Goal: Task Accomplishment & Management: Use online tool/utility

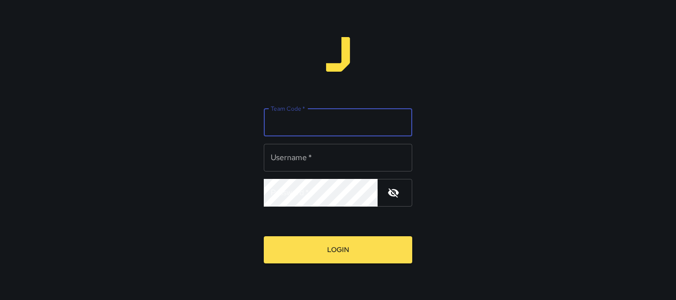
click at [398, 131] on input "Team Code   *" at bounding box center [338, 123] width 148 height 28
type input "*******"
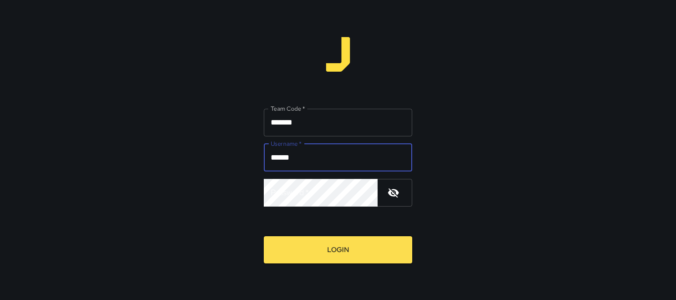
type input "******"
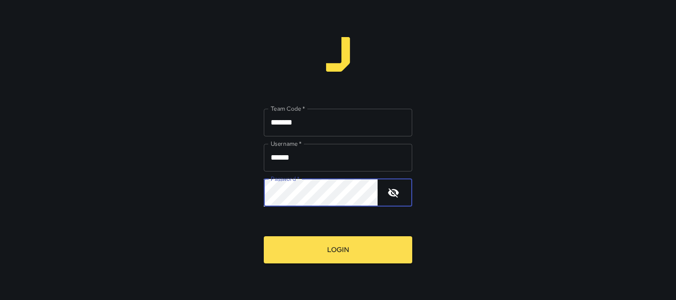
click at [264, 237] on button "Login" at bounding box center [338, 250] width 148 height 27
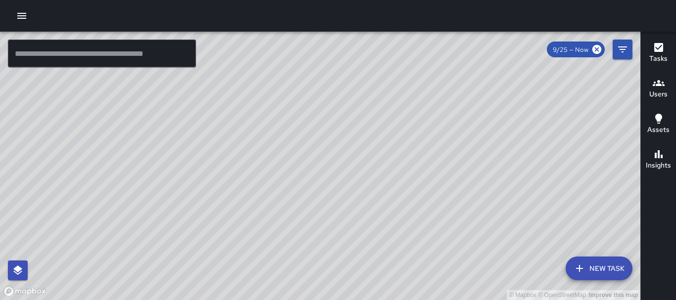
click at [19, 16] on icon "button" at bounding box center [21, 16] width 9 height 6
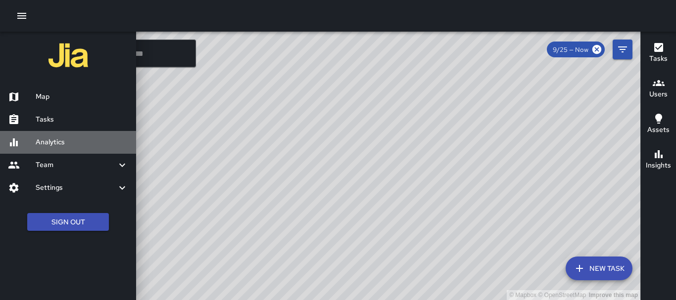
click at [69, 144] on h6 "Analytics" at bounding box center [82, 142] width 93 height 11
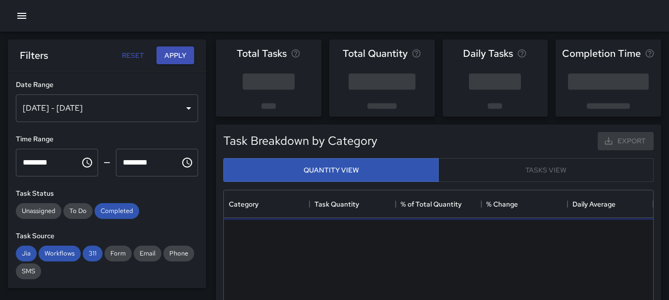
scroll to position [288, 422]
click at [183, 110] on div "[DATE] - [DATE]" at bounding box center [107, 109] width 182 height 28
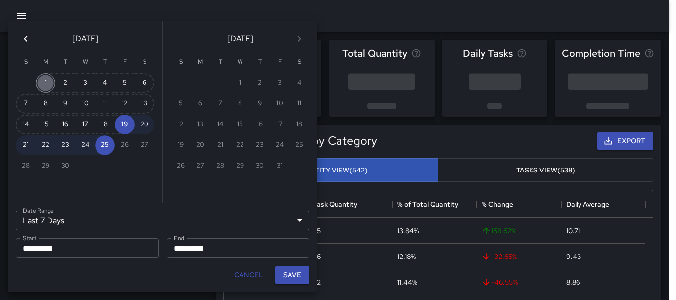
click at [49, 79] on button "1" at bounding box center [46, 83] width 20 height 20
type input "******"
type input "**********"
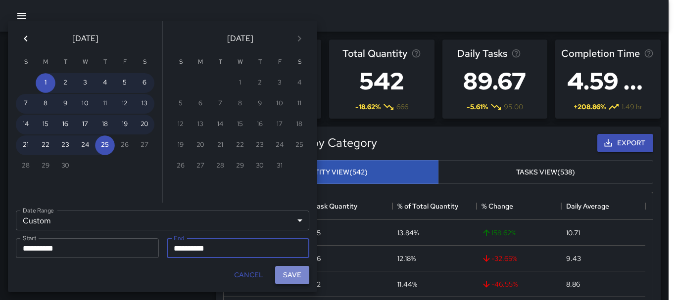
click at [302, 277] on button "Save" at bounding box center [292, 275] width 34 height 18
type input "**********"
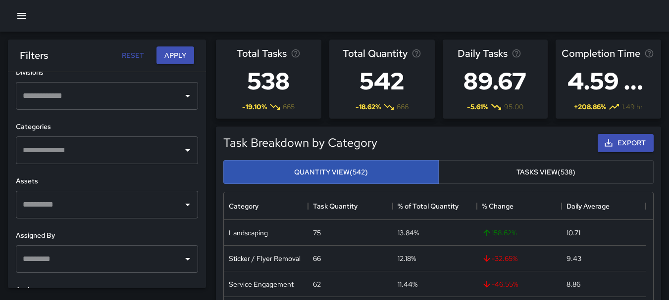
scroll to position [422, 0]
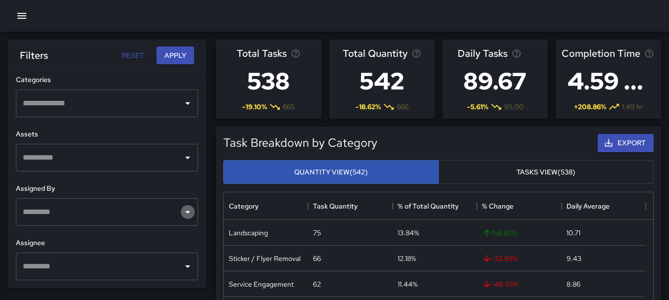
click at [182, 209] on icon "Open" at bounding box center [188, 212] width 12 height 12
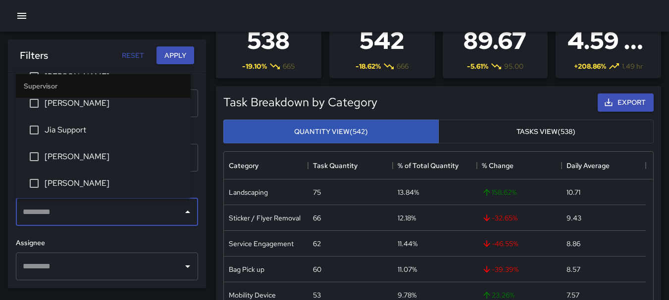
scroll to position [191, 0]
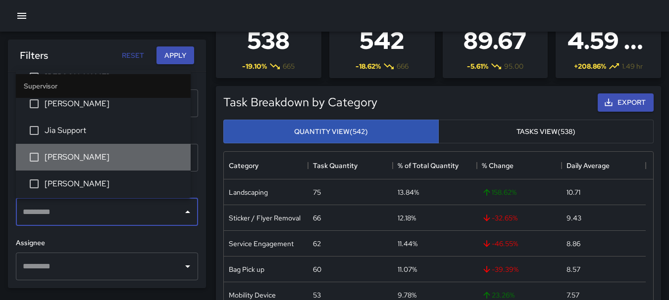
click at [105, 154] on span "[PERSON_NAME]" at bounding box center [114, 157] width 138 height 12
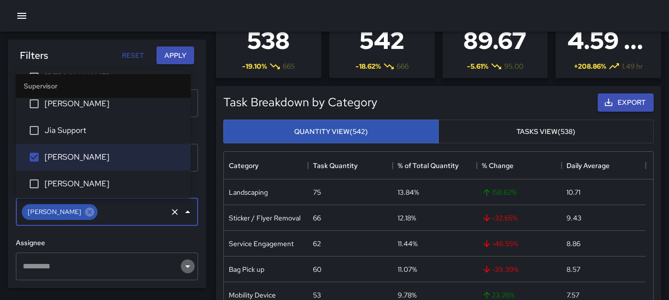
click at [182, 270] on icon "Open" at bounding box center [188, 267] width 12 height 12
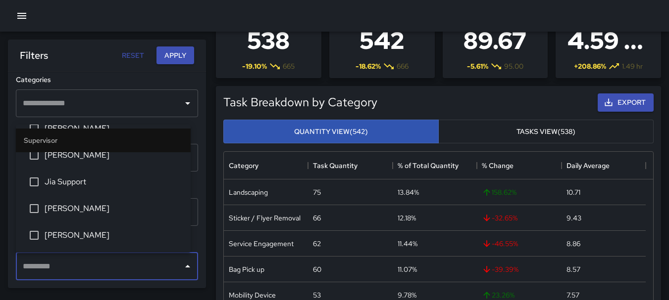
scroll to position [195, 0]
click at [97, 203] on span "[PERSON_NAME]" at bounding box center [114, 208] width 138 height 12
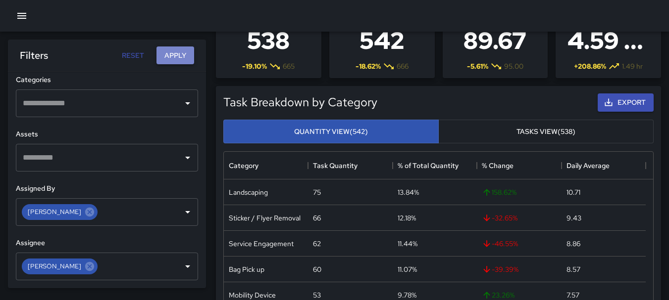
click at [184, 56] on button "Apply" at bounding box center [175, 56] width 38 height 18
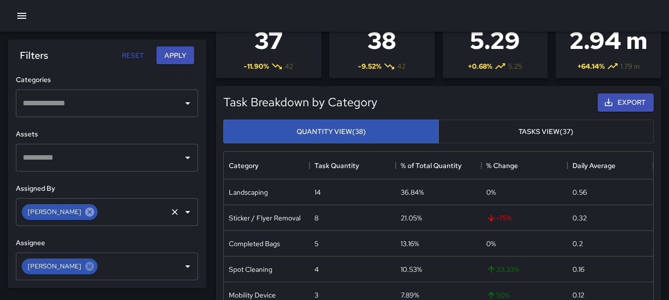
click at [85, 215] on icon at bounding box center [89, 212] width 9 height 9
click at [84, 265] on icon at bounding box center [89, 266] width 11 height 11
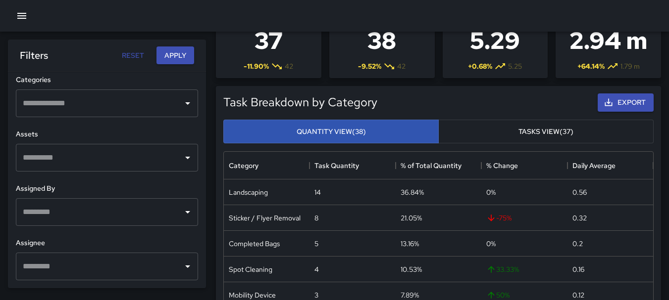
click at [182, 206] on icon "Open" at bounding box center [188, 212] width 12 height 12
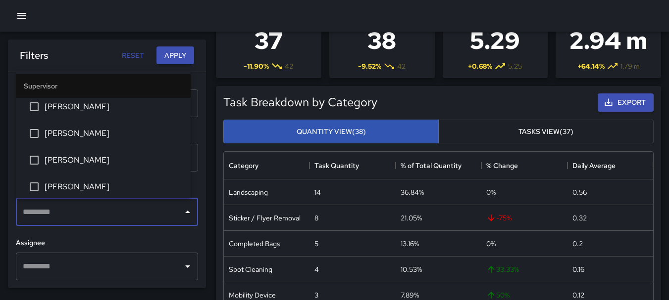
scroll to position [0, 0]
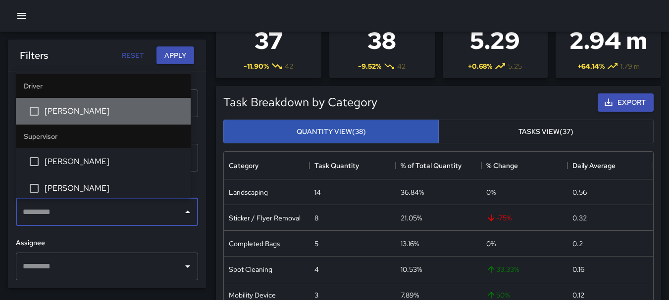
click at [115, 108] on span "[PERSON_NAME]" at bounding box center [114, 111] width 138 height 12
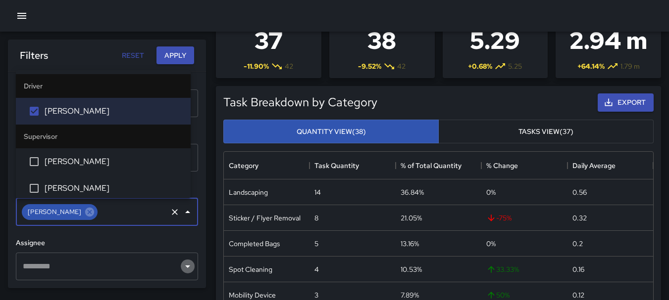
click at [185, 267] on icon "Open" at bounding box center [187, 267] width 5 height 2
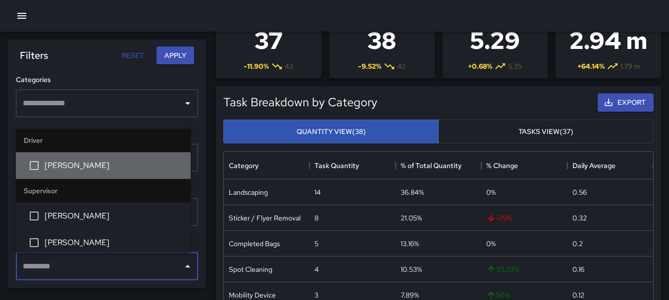
click at [111, 163] on span "[PERSON_NAME]" at bounding box center [114, 166] width 138 height 12
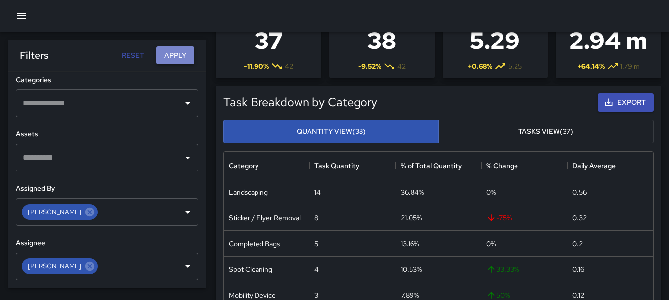
click at [171, 57] on button "Apply" at bounding box center [175, 56] width 38 height 18
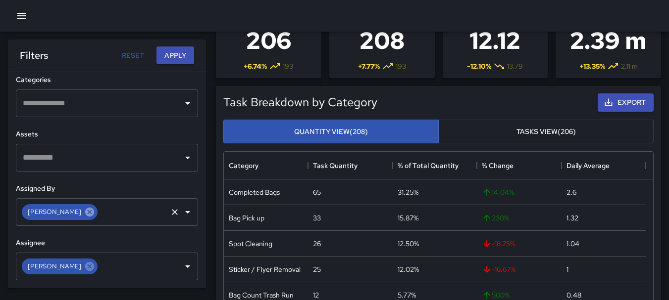
click at [85, 214] on icon at bounding box center [89, 212] width 9 height 9
click at [85, 271] on icon at bounding box center [89, 266] width 9 height 9
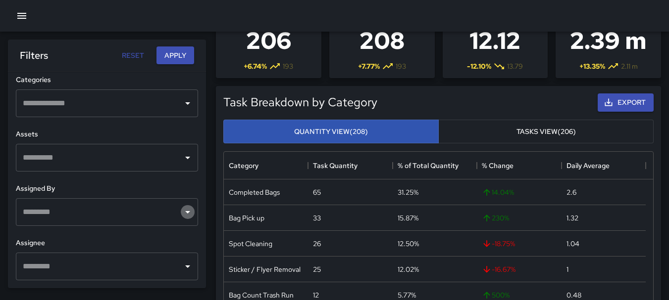
click at [185, 212] on icon "Open" at bounding box center [187, 212] width 5 height 2
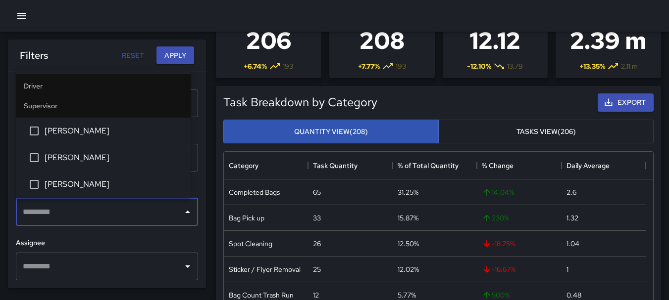
scroll to position [55, 0]
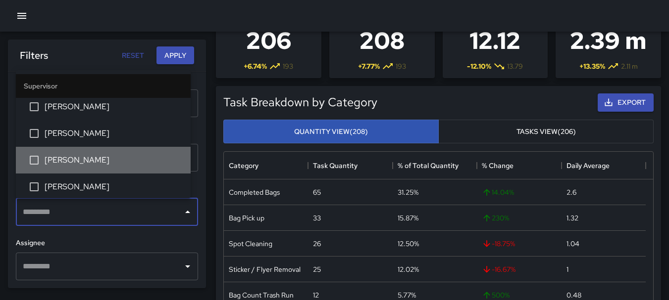
click at [134, 164] on span "[PERSON_NAME]" at bounding box center [114, 160] width 138 height 12
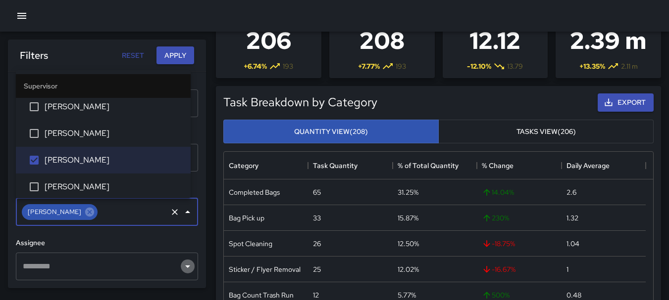
click at [182, 264] on icon "Open" at bounding box center [188, 267] width 12 height 12
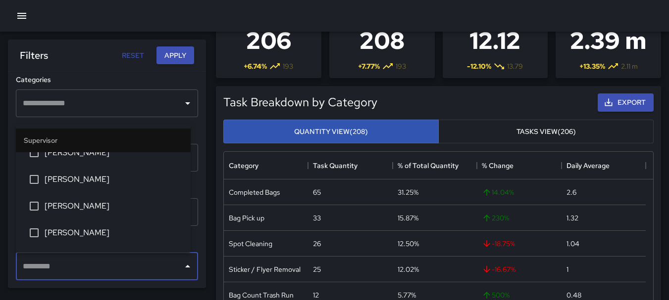
scroll to position [64, 0]
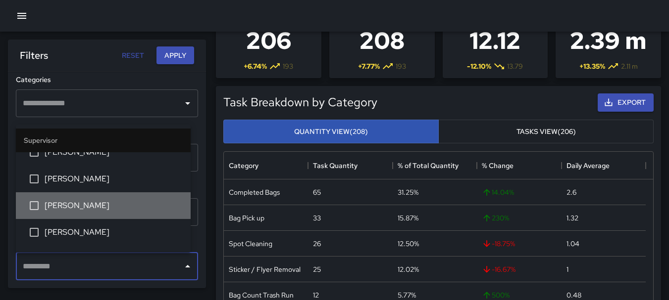
click at [133, 205] on span "[PERSON_NAME]" at bounding box center [114, 206] width 138 height 12
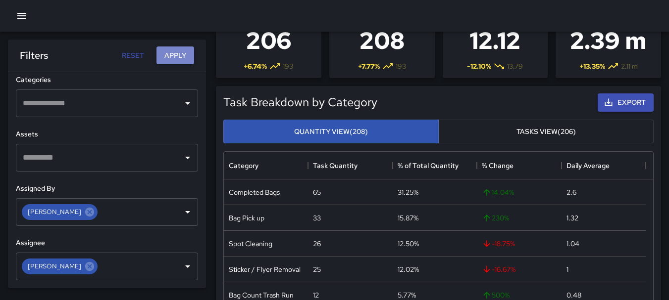
click at [183, 57] on button "Apply" at bounding box center [175, 56] width 38 height 18
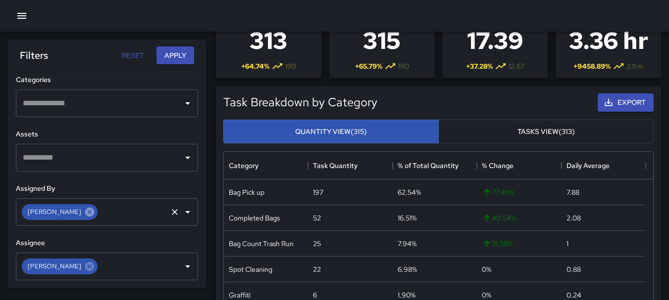
click at [85, 211] on icon at bounding box center [89, 212] width 9 height 9
click at [84, 263] on icon at bounding box center [89, 266] width 11 height 11
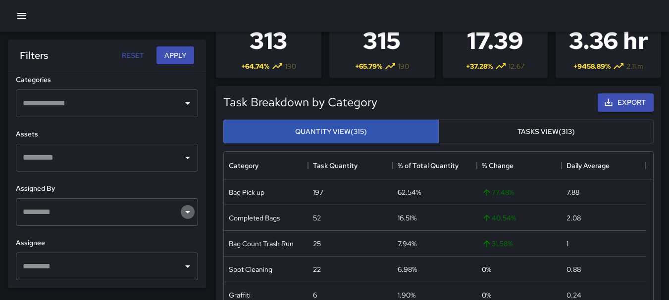
click at [182, 211] on icon "Open" at bounding box center [188, 212] width 12 height 12
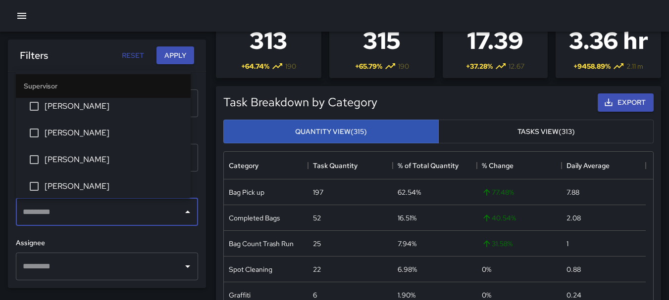
scroll to position [272, 0]
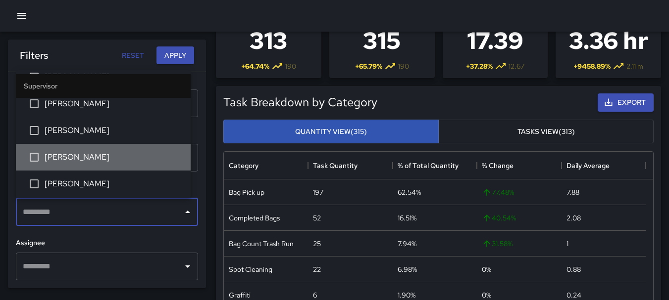
click at [126, 160] on span "[PERSON_NAME]" at bounding box center [114, 157] width 138 height 12
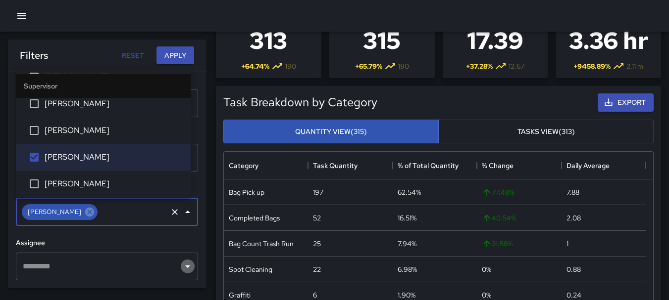
click at [182, 266] on icon "Open" at bounding box center [188, 267] width 12 height 12
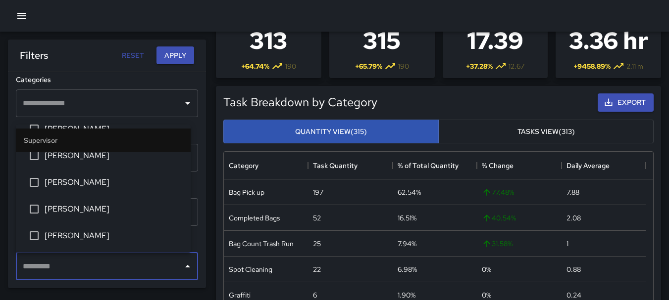
scroll to position [275, 0]
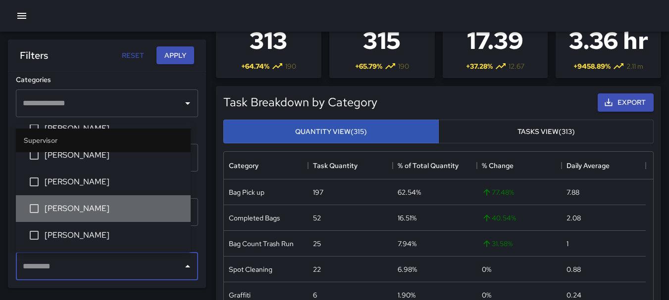
click at [133, 214] on span "[PERSON_NAME]" at bounding box center [114, 209] width 138 height 12
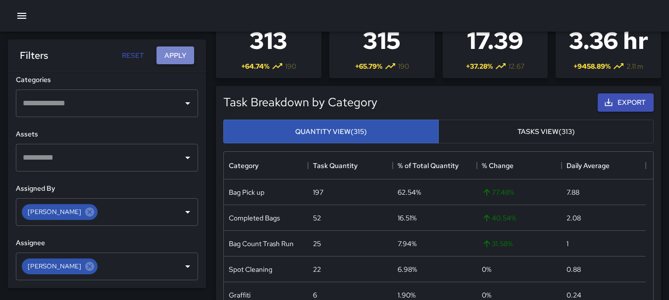
click at [187, 58] on button "Apply" at bounding box center [175, 56] width 38 height 18
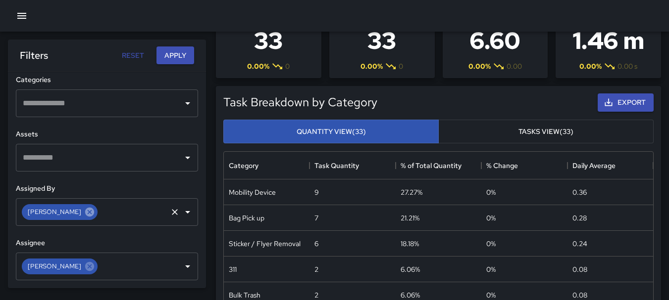
click at [85, 215] on icon at bounding box center [89, 212] width 9 height 9
click at [85, 269] on icon at bounding box center [89, 266] width 9 height 9
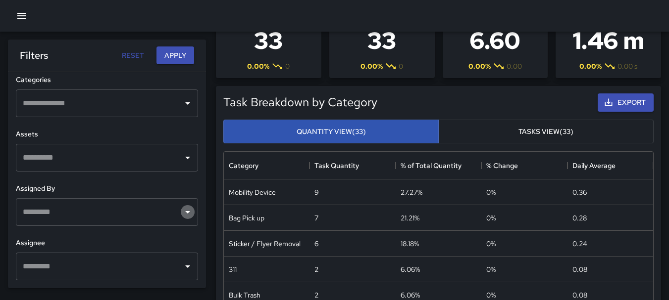
click at [182, 214] on icon "Open" at bounding box center [188, 212] width 12 height 12
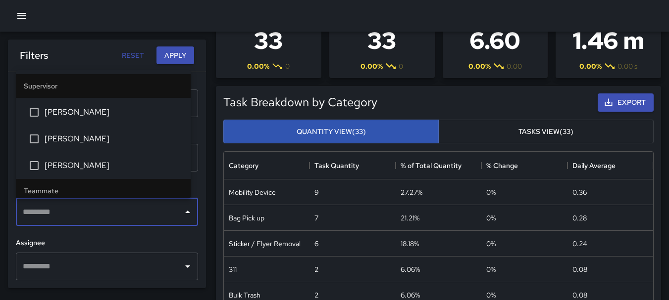
scroll to position [321, 0]
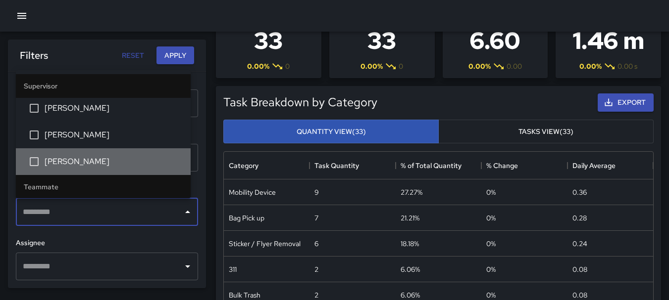
click at [134, 167] on span "[PERSON_NAME]" at bounding box center [114, 162] width 138 height 12
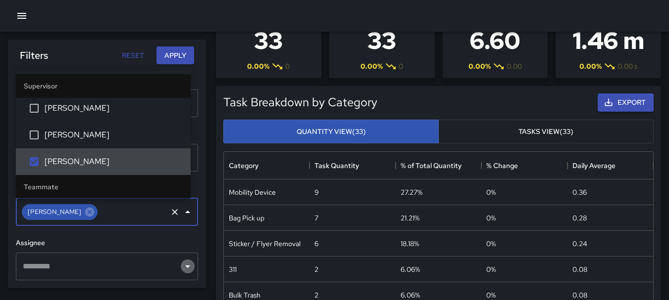
click at [183, 267] on icon "Open" at bounding box center [188, 267] width 12 height 12
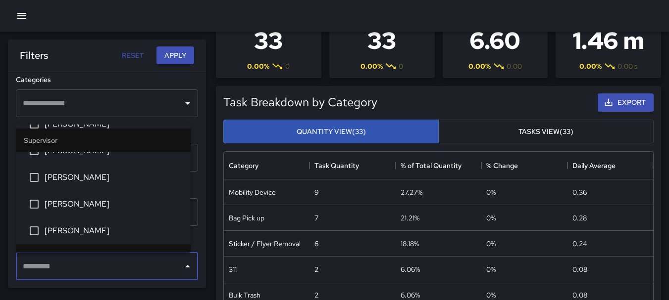
scroll to position [306, 0]
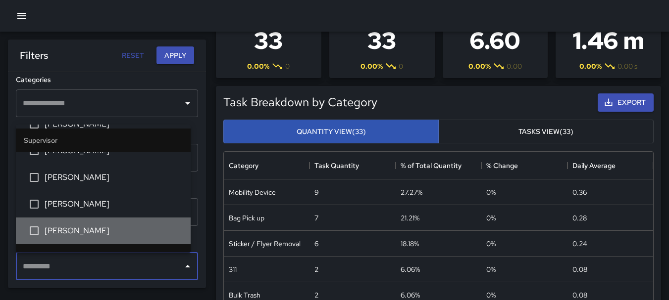
click at [133, 230] on span "[PERSON_NAME]" at bounding box center [114, 231] width 138 height 12
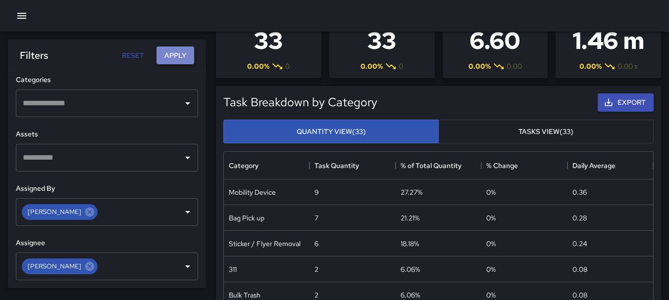
click at [179, 56] on button "Apply" at bounding box center [175, 56] width 38 height 18
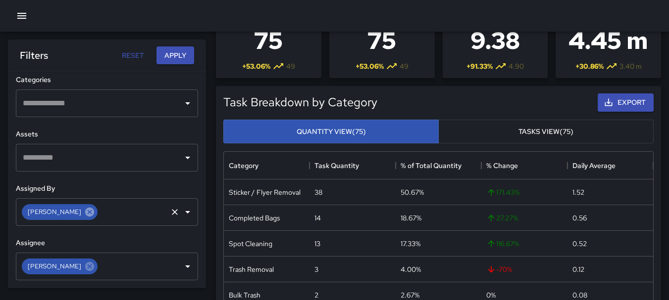
click at [85, 213] on icon at bounding box center [89, 212] width 9 height 9
click at [85, 265] on icon at bounding box center [89, 266] width 9 height 9
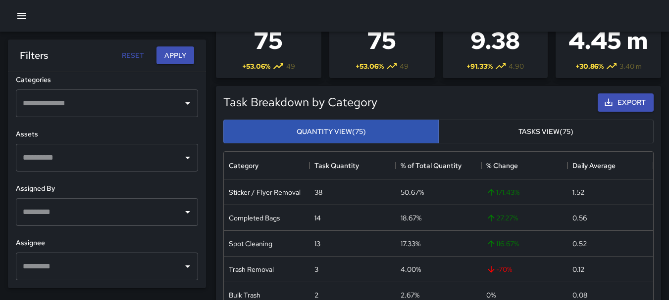
click at [182, 210] on icon "Open" at bounding box center [188, 212] width 12 height 12
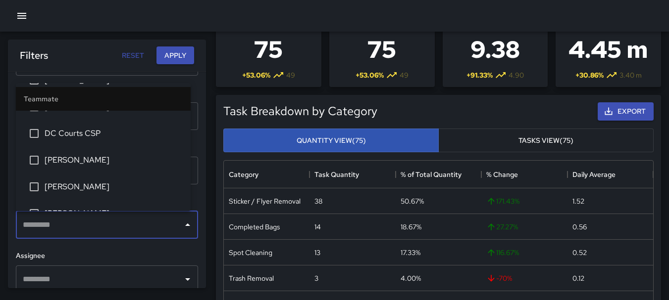
scroll to position [547, 0]
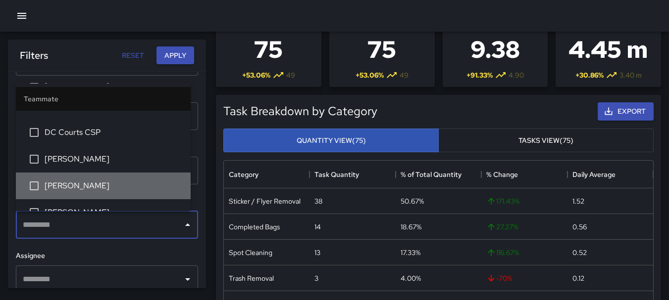
click at [125, 187] on span "[PERSON_NAME]" at bounding box center [114, 186] width 138 height 12
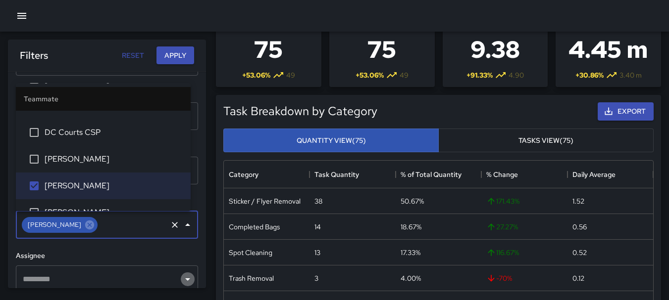
click at [182, 278] on icon "Open" at bounding box center [188, 280] width 12 height 12
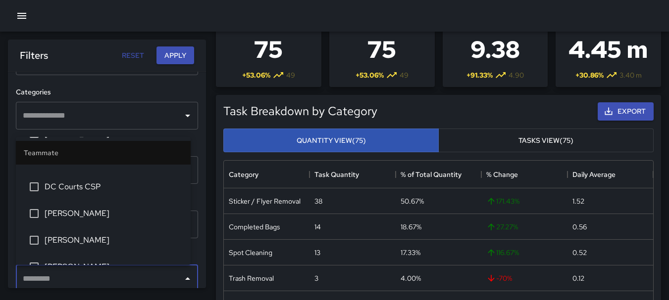
scroll to position [570, 0]
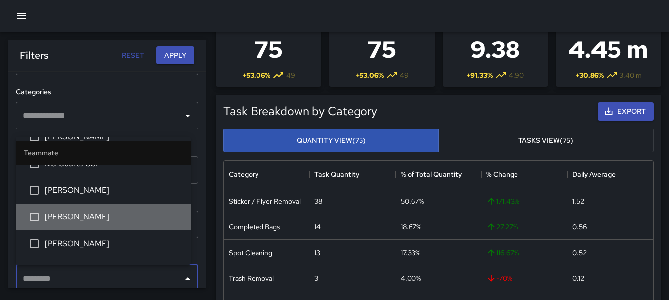
click at [117, 214] on span "[PERSON_NAME]" at bounding box center [114, 217] width 138 height 12
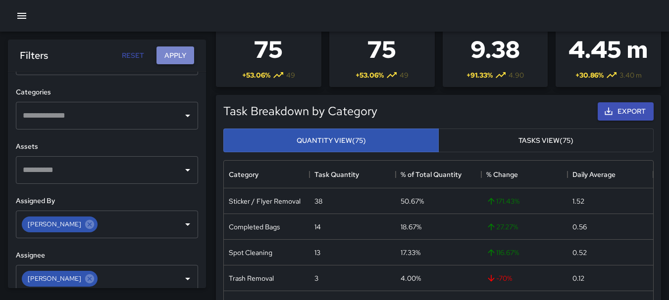
click at [191, 52] on button "Apply" at bounding box center [175, 56] width 38 height 18
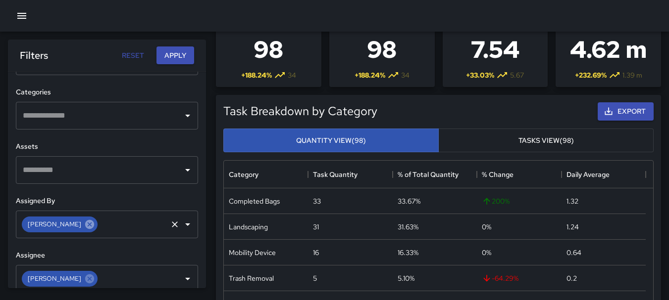
click at [85, 226] on icon at bounding box center [89, 224] width 9 height 9
click at [85, 280] on icon at bounding box center [89, 278] width 9 height 9
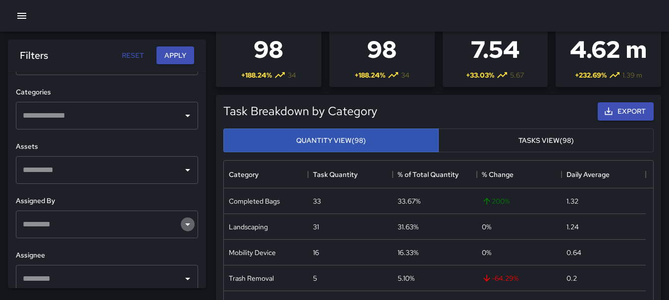
click at [182, 222] on icon "Open" at bounding box center [188, 225] width 12 height 12
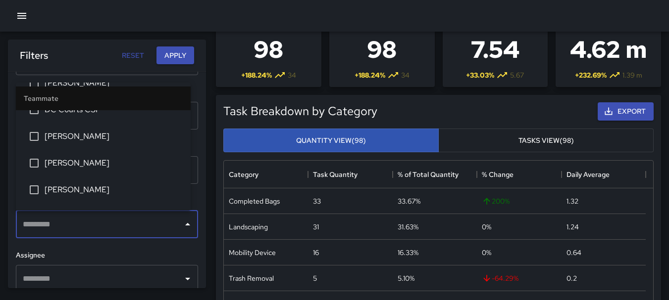
scroll to position [573, 0]
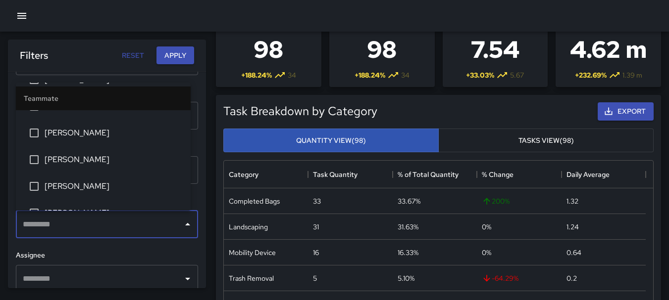
click at [135, 182] on span "[PERSON_NAME]" at bounding box center [114, 187] width 138 height 12
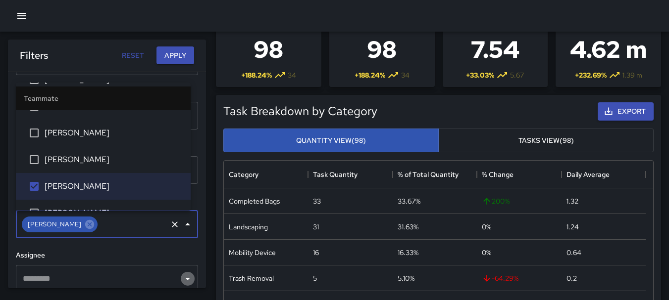
click at [185, 280] on icon "Open" at bounding box center [187, 279] width 5 height 2
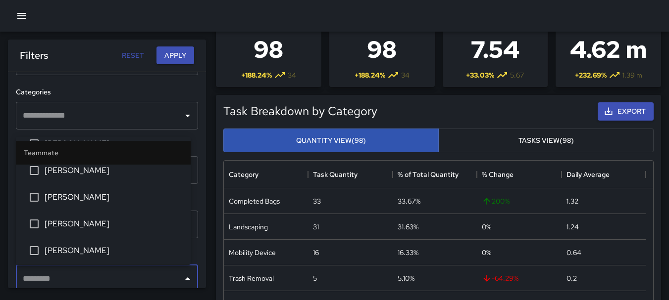
scroll to position [643, 0]
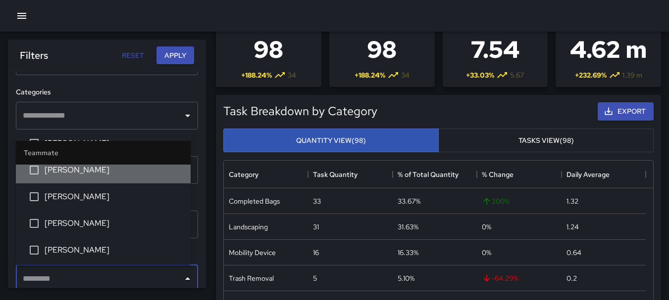
click at [127, 175] on span "[PERSON_NAME]" at bounding box center [114, 170] width 138 height 12
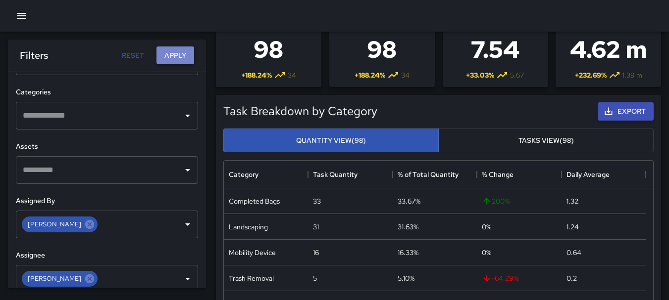
click at [172, 51] on button "Apply" at bounding box center [175, 56] width 38 height 18
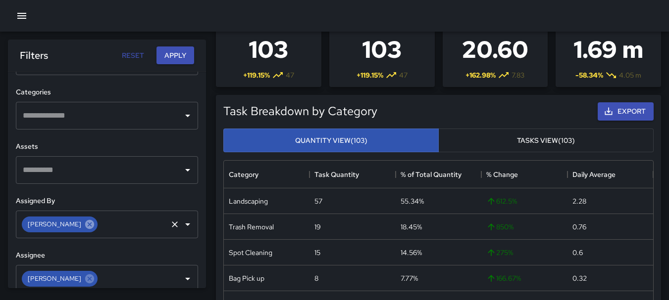
click at [85, 225] on icon at bounding box center [89, 224] width 9 height 9
click at [184, 226] on icon "Open" at bounding box center [188, 225] width 12 height 12
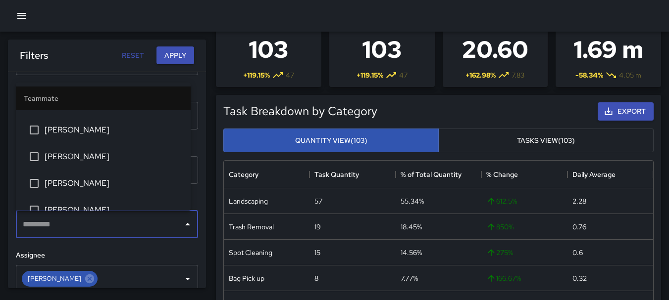
scroll to position [669, 0]
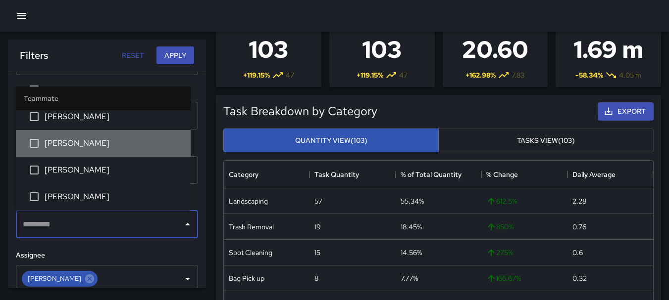
click at [123, 140] on span "[PERSON_NAME]" at bounding box center [114, 144] width 138 height 12
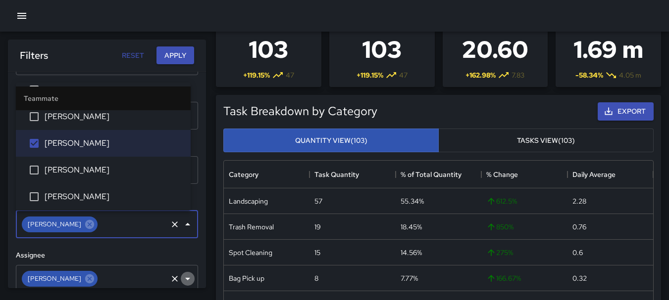
click at [182, 278] on icon "Open" at bounding box center [188, 279] width 12 height 12
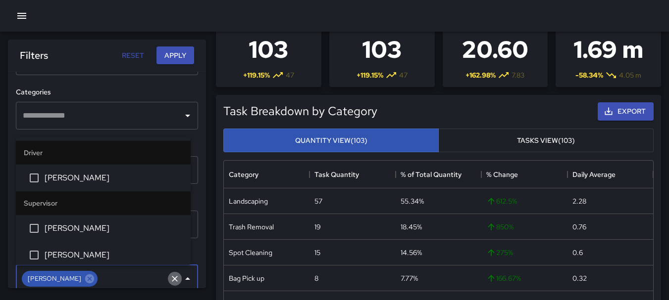
click at [170, 277] on icon "Clear" at bounding box center [175, 279] width 10 height 10
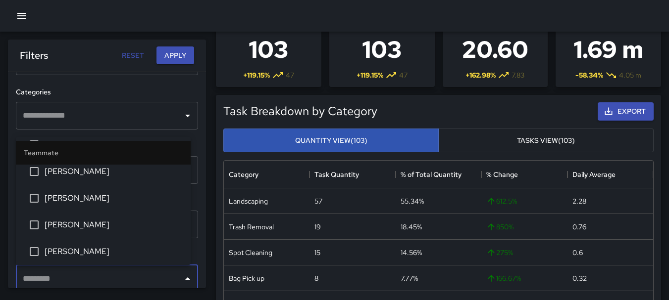
scroll to position [690, 0]
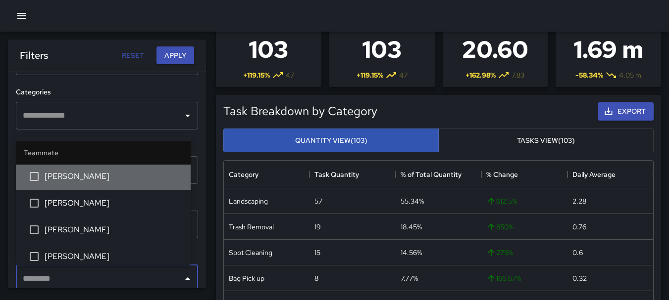
click at [125, 173] on span "[PERSON_NAME]" at bounding box center [114, 177] width 138 height 12
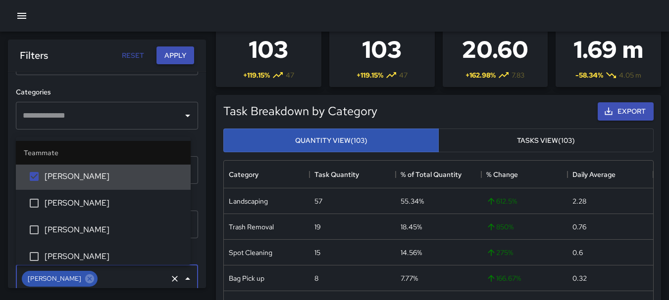
click at [179, 52] on button "Apply" at bounding box center [175, 56] width 38 height 18
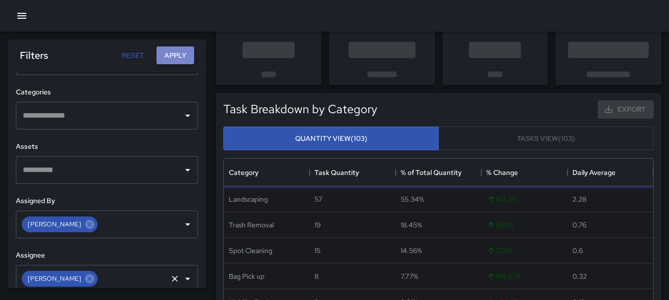
click at [179, 52] on button "Apply" at bounding box center [175, 56] width 38 height 18
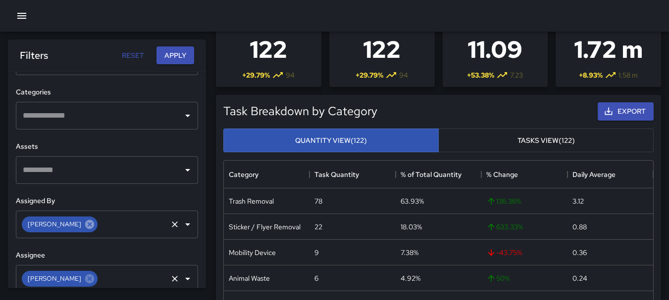
click at [85, 221] on icon at bounding box center [89, 224] width 9 height 9
click at [182, 225] on icon "Open" at bounding box center [188, 225] width 12 height 12
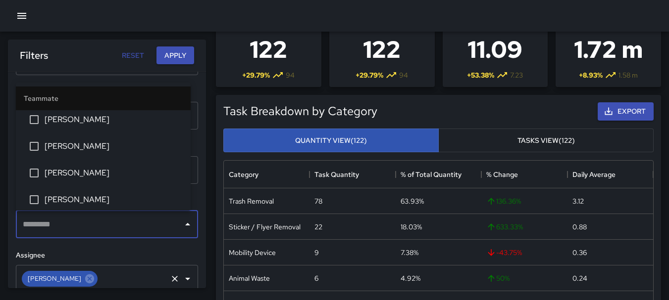
scroll to position [723, 0]
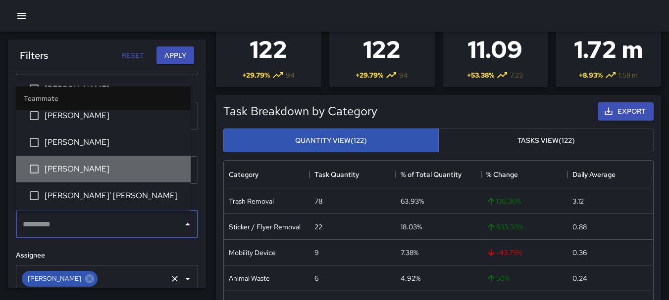
click at [140, 176] on li "[PERSON_NAME]" at bounding box center [103, 169] width 175 height 27
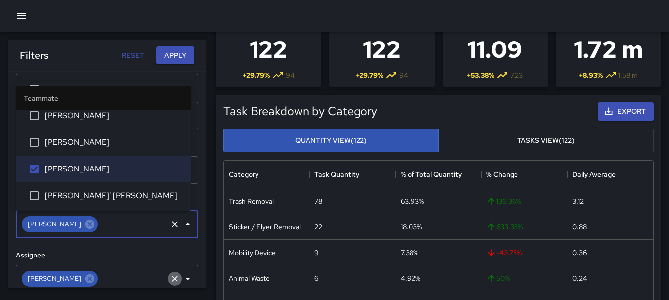
click at [170, 278] on icon "Clear" at bounding box center [175, 279] width 10 height 10
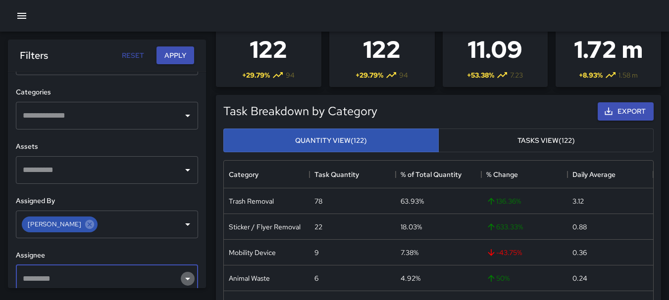
click at [182, 280] on icon "Open" at bounding box center [188, 279] width 12 height 12
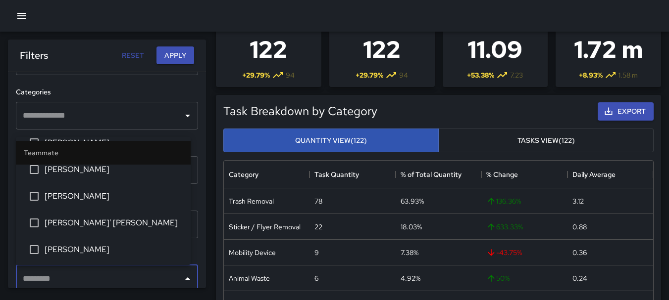
scroll to position [749, 0]
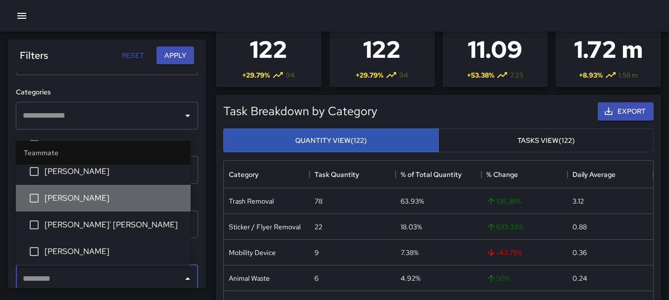
click at [134, 199] on span "[PERSON_NAME]" at bounding box center [114, 198] width 138 height 12
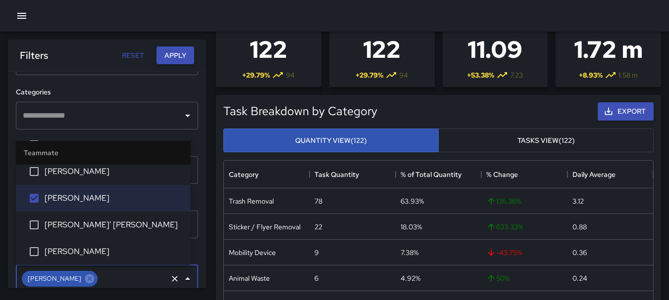
click at [180, 53] on button "Apply" at bounding box center [175, 56] width 38 height 18
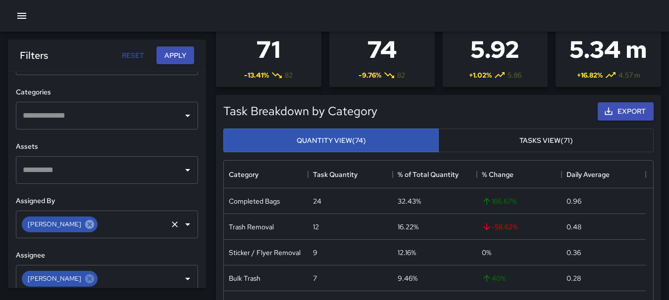
click at [84, 223] on icon at bounding box center [89, 224] width 11 height 11
click at [182, 221] on icon "Open" at bounding box center [188, 225] width 12 height 12
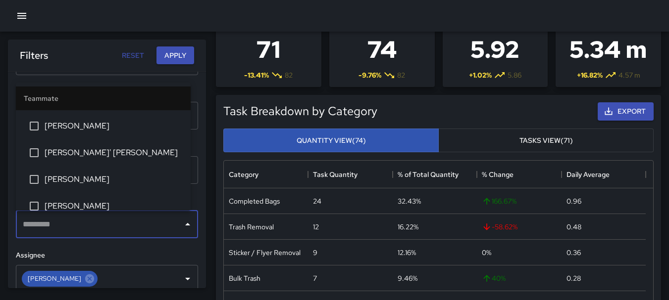
scroll to position [766, 0]
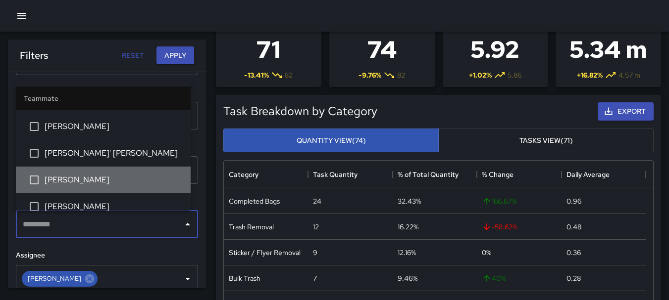
click at [136, 180] on span "[PERSON_NAME]" at bounding box center [114, 180] width 138 height 12
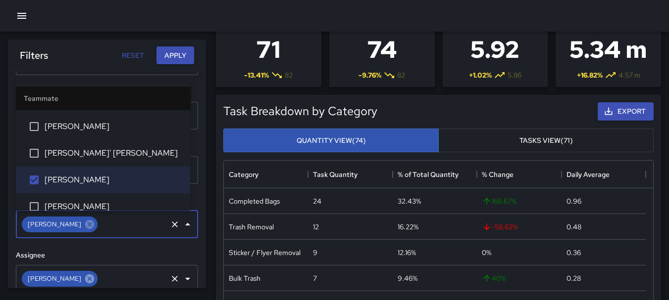
click at [85, 279] on icon at bounding box center [89, 278] width 9 height 9
click at [185, 279] on icon "Open" at bounding box center [187, 279] width 5 height 2
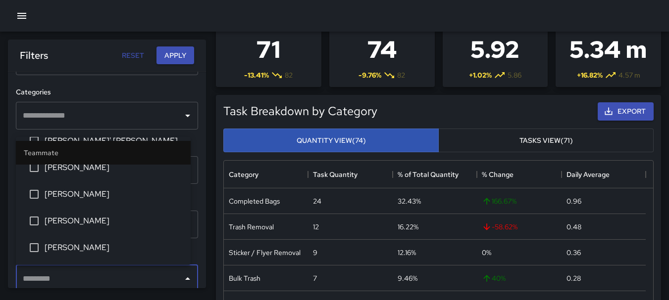
scroll to position [833, 0]
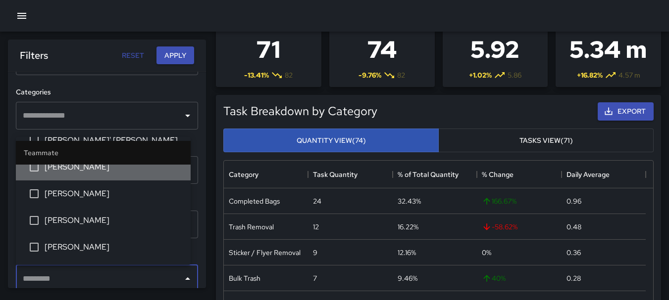
click at [131, 170] on span "[PERSON_NAME]" at bounding box center [114, 167] width 138 height 12
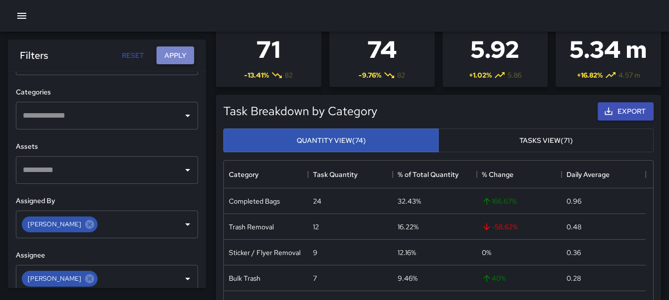
click at [184, 55] on button "Apply" at bounding box center [175, 56] width 38 height 18
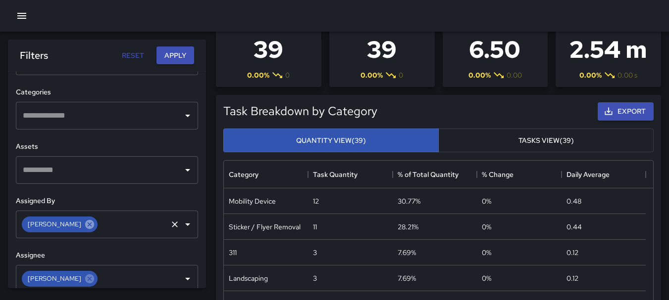
click at [86, 225] on icon at bounding box center [89, 224] width 9 height 9
click at [182, 225] on icon "Open" at bounding box center [188, 225] width 12 height 12
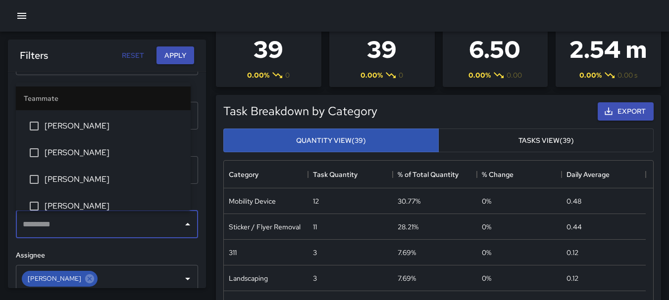
scroll to position [820, 0]
click at [126, 150] on span "[PERSON_NAME]" at bounding box center [114, 152] width 138 height 12
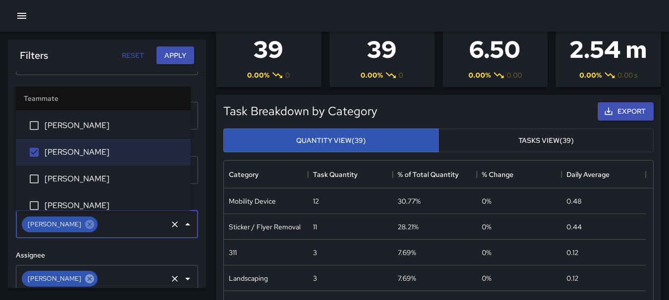
click at [86, 280] on icon at bounding box center [89, 278] width 9 height 9
click at [182, 277] on icon "Open" at bounding box center [188, 279] width 12 height 12
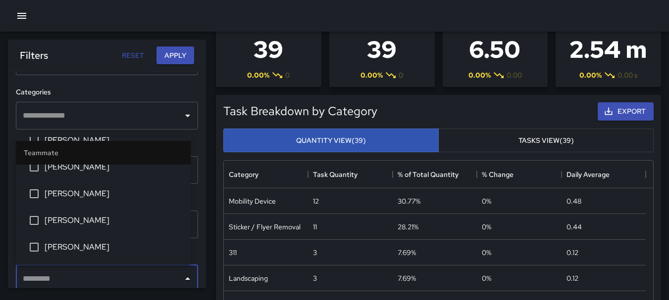
scroll to position [853, 0]
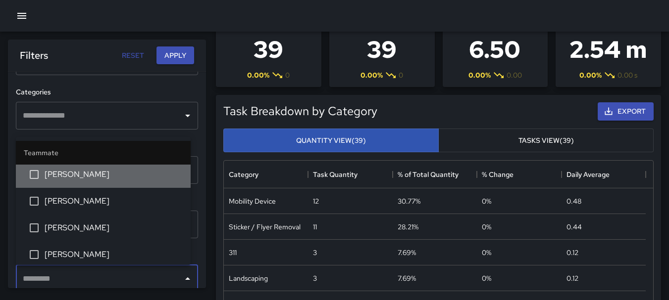
click at [148, 175] on span "[PERSON_NAME]" at bounding box center [114, 175] width 138 height 12
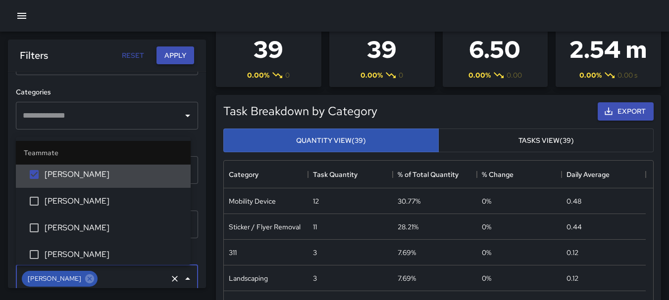
click at [181, 52] on button "Apply" at bounding box center [175, 56] width 38 height 18
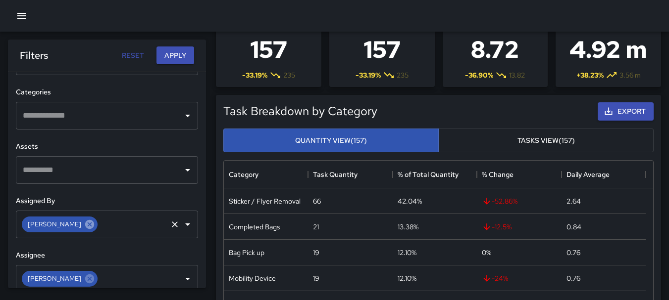
click at [87, 227] on icon at bounding box center [89, 224] width 9 height 9
click at [182, 223] on icon "Open" at bounding box center [188, 225] width 12 height 12
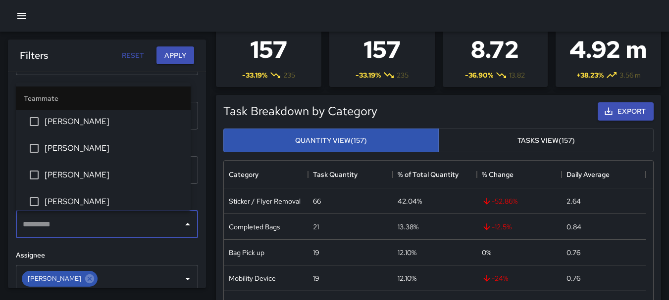
scroll to position [886, 0]
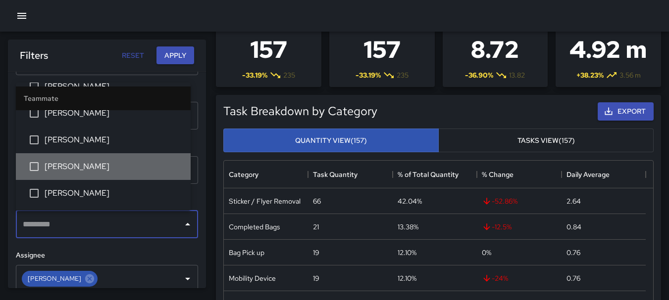
click at [114, 168] on span "[PERSON_NAME]" at bounding box center [114, 167] width 138 height 12
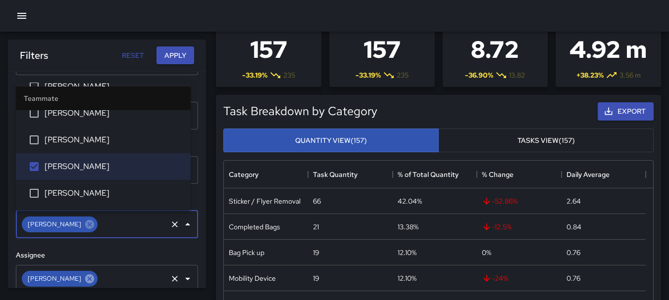
click at [88, 278] on icon at bounding box center [89, 279] width 11 height 11
click at [182, 274] on icon "Open" at bounding box center [188, 279] width 12 height 12
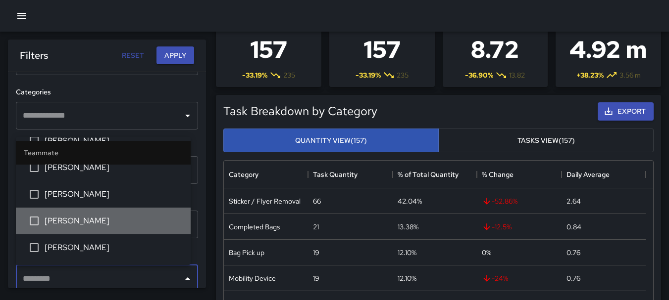
click at [121, 214] on li "[PERSON_NAME]" at bounding box center [103, 221] width 175 height 27
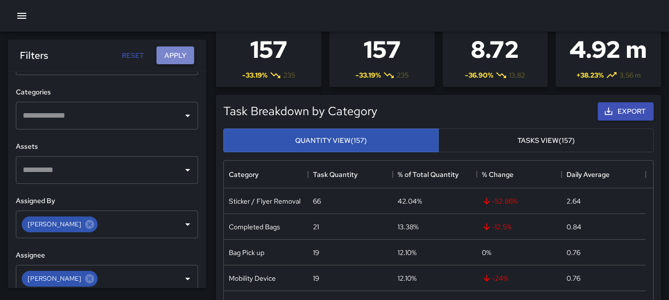
click at [181, 54] on button "Apply" at bounding box center [175, 56] width 38 height 18
